Goal: Information Seeking & Learning: Learn about a topic

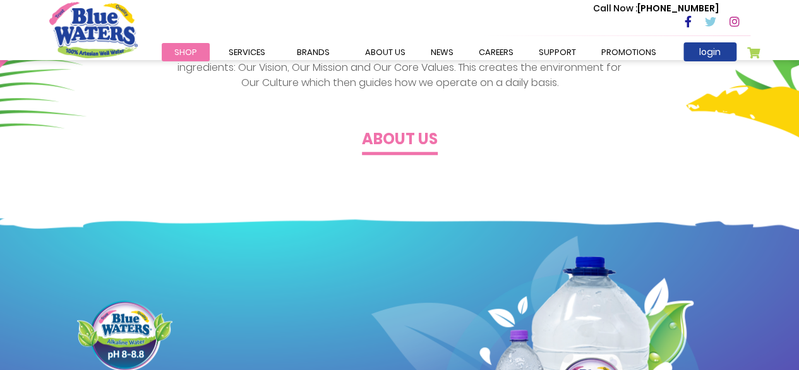
scroll to position [449, 0]
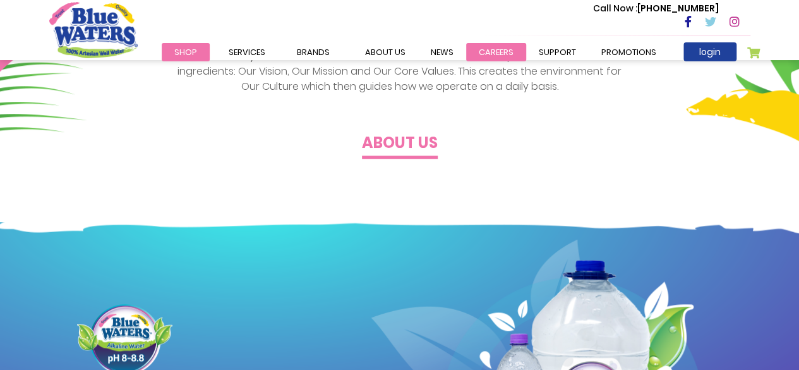
click at [488, 56] on link "careers" at bounding box center [496, 52] width 60 height 18
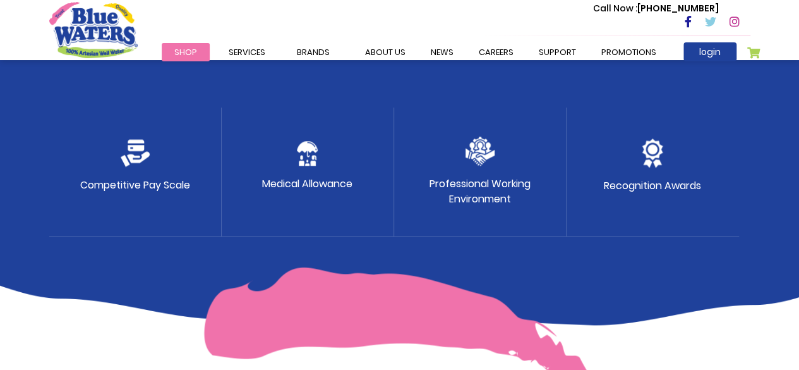
drag, startPoint x: 808, startPoint y: 45, endPoint x: 805, endPoint y: 185, distance: 140.3
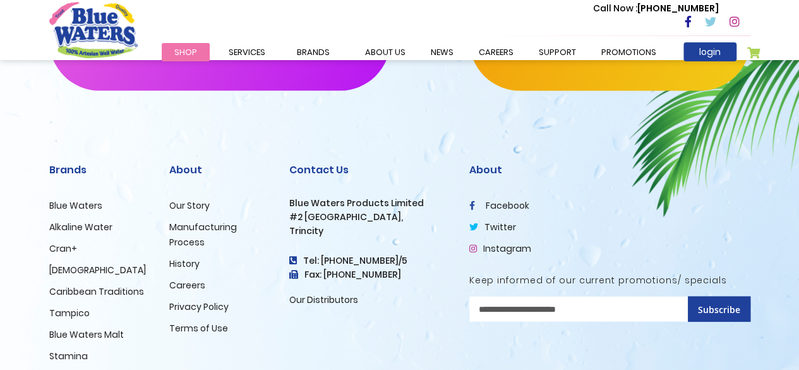
scroll to position [1346, 0]
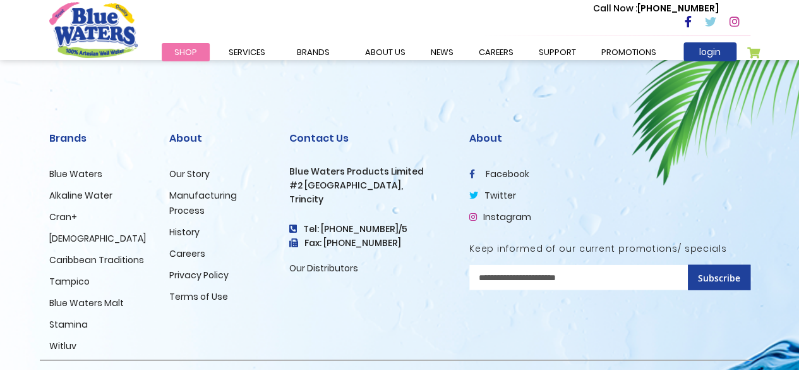
click at [190, 252] on link "Careers" at bounding box center [187, 253] width 36 height 13
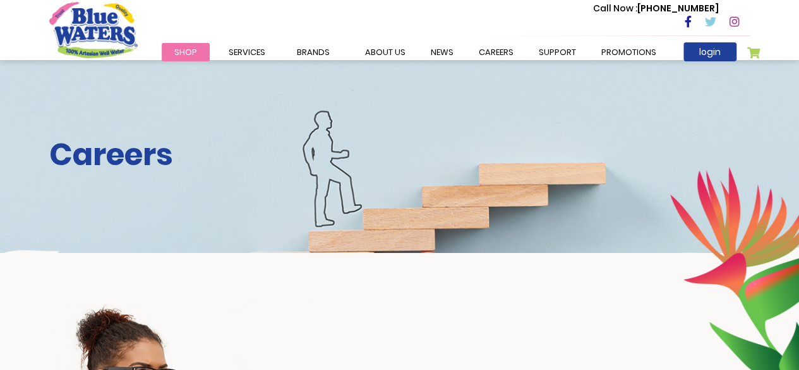
click at [149, 186] on div "Careers" at bounding box center [399, 156] width 799 height 193
click at [491, 47] on link "careers" at bounding box center [496, 52] width 60 height 18
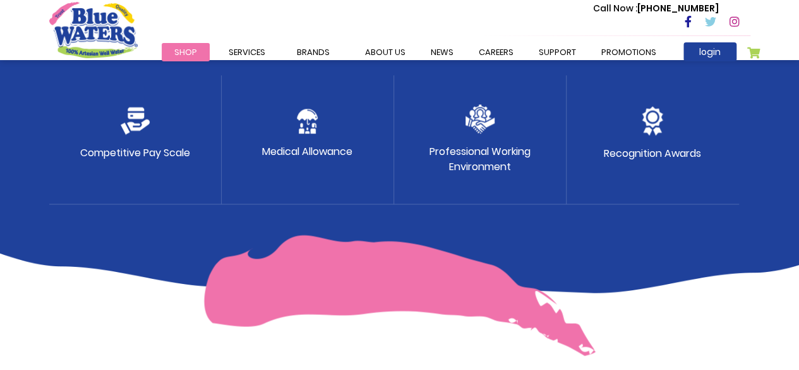
scroll to position [737, 0]
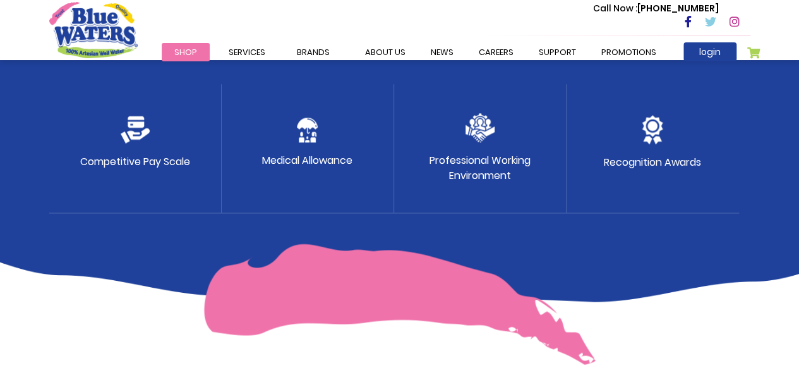
click at [484, 143] on div "Professional Working Environment" at bounding box center [480, 148] width 173 height 129
click at [469, 118] on img at bounding box center [480, 127] width 29 height 29
click at [684, 158] on p "Recognition Awards" at bounding box center [652, 162] width 97 height 15
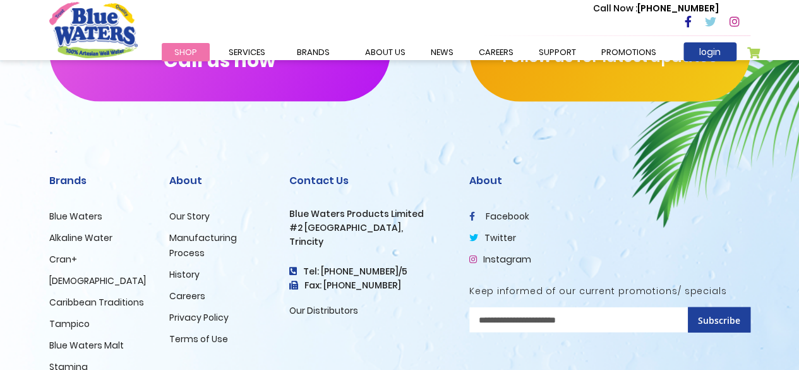
scroll to position [1288, 0]
